Goal: Task Accomplishment & Management: Manage account settings

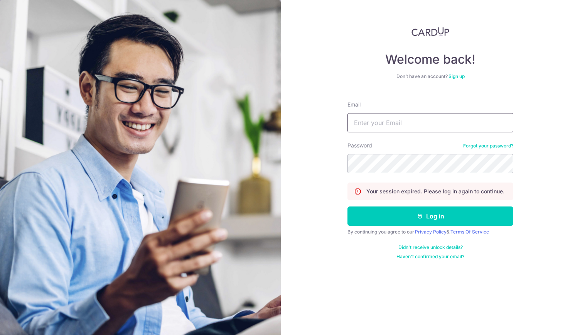
drag, startPoint x: 0, startPoint y: 0, endPoint x: 396, endPoint y: 124, distance: 414.5
click at [396, 124] on input "Email" at bounding box center [430, 122] width 166 height 19
type input "dira@thecorereformery.com"
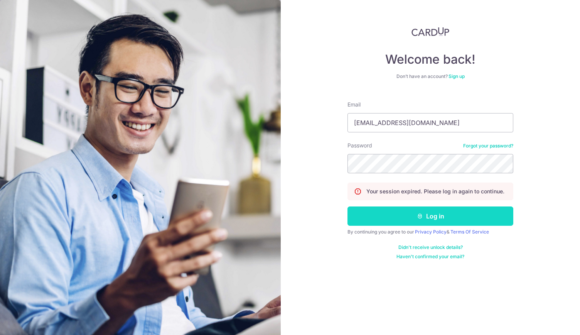
click at [419, 215] on icon "submit" at bounding box center [420, 216] width 6 height 6
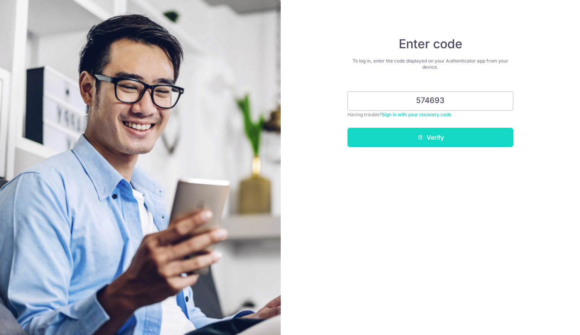
type input "574693"
click at [448, 132] on button "Verify" at bounding box center [430, 137] width 166 height 19
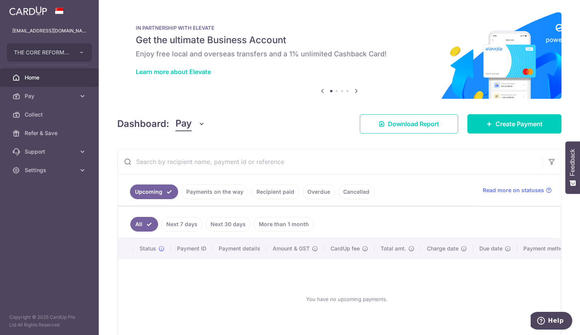
click at [280, 190] on link "Recipient paid" at bounding box center [275, 191] width 48 height 15
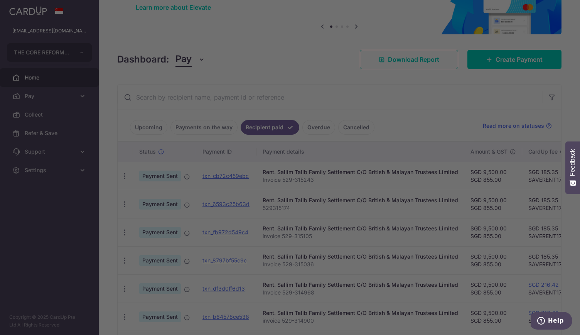
scroll to position [77, 0]
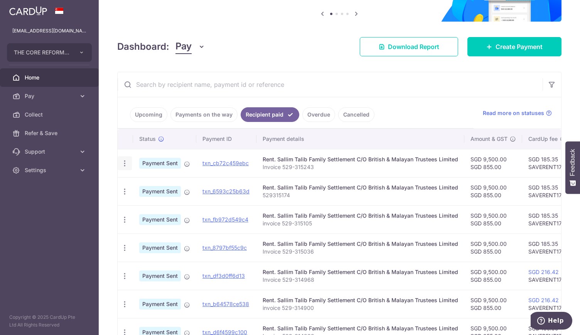
click at [125, 163] on icon "button" at bounding box center [125, 163] width 8 height 8
click at [129, 177] on link "PDF Receipt" at bounding box center [158, 184] width 80 height 19
